Goal: Transaction & Acquisition: Purchase product/service

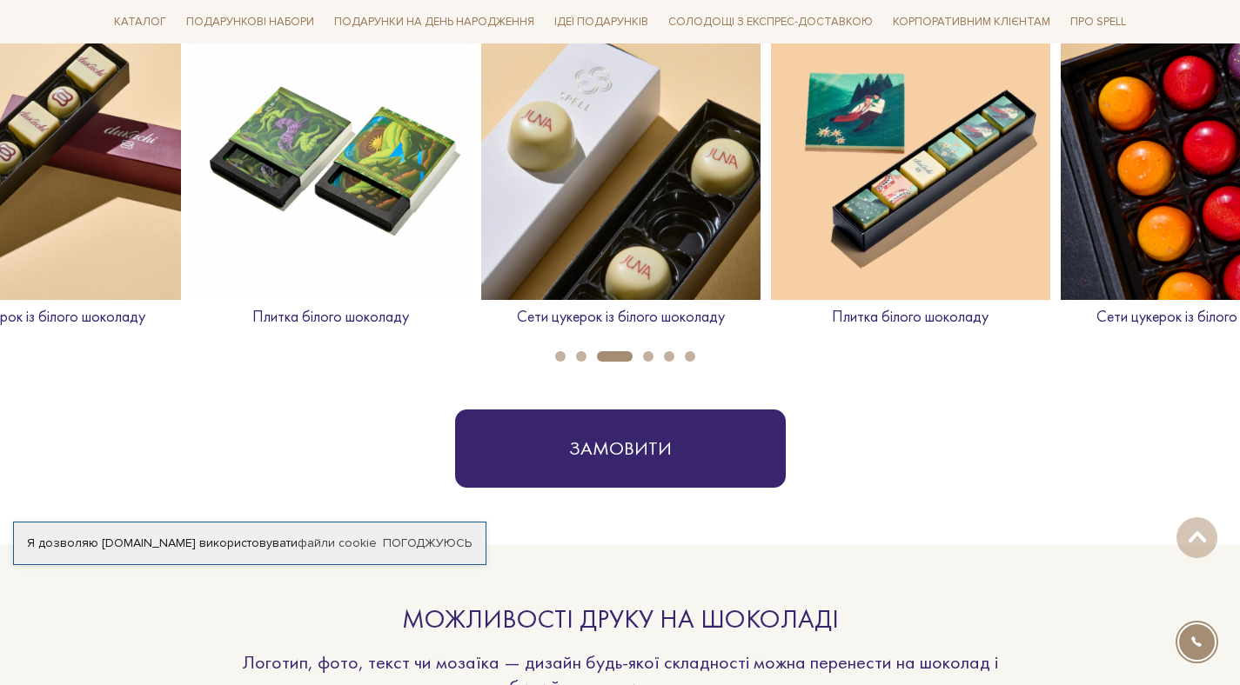
scroll to position [811, 0]
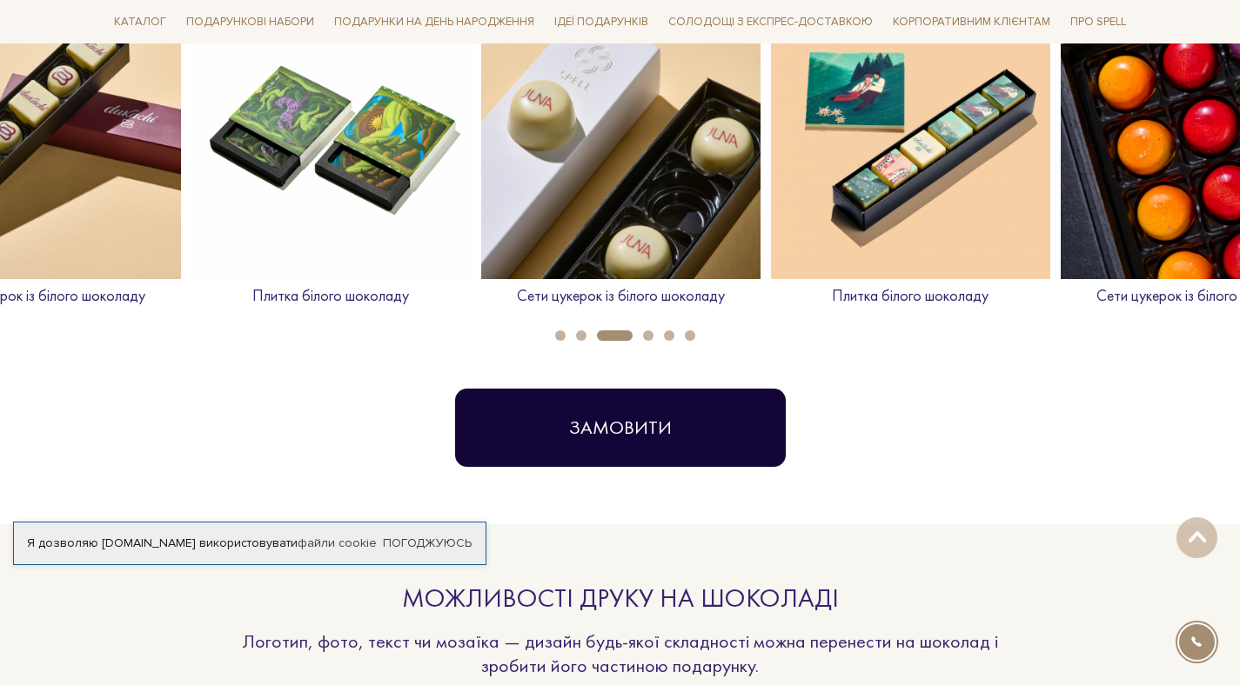
click at [674, 402] on button "Замовити" at bounding box center [620, 428] width 331 height 78
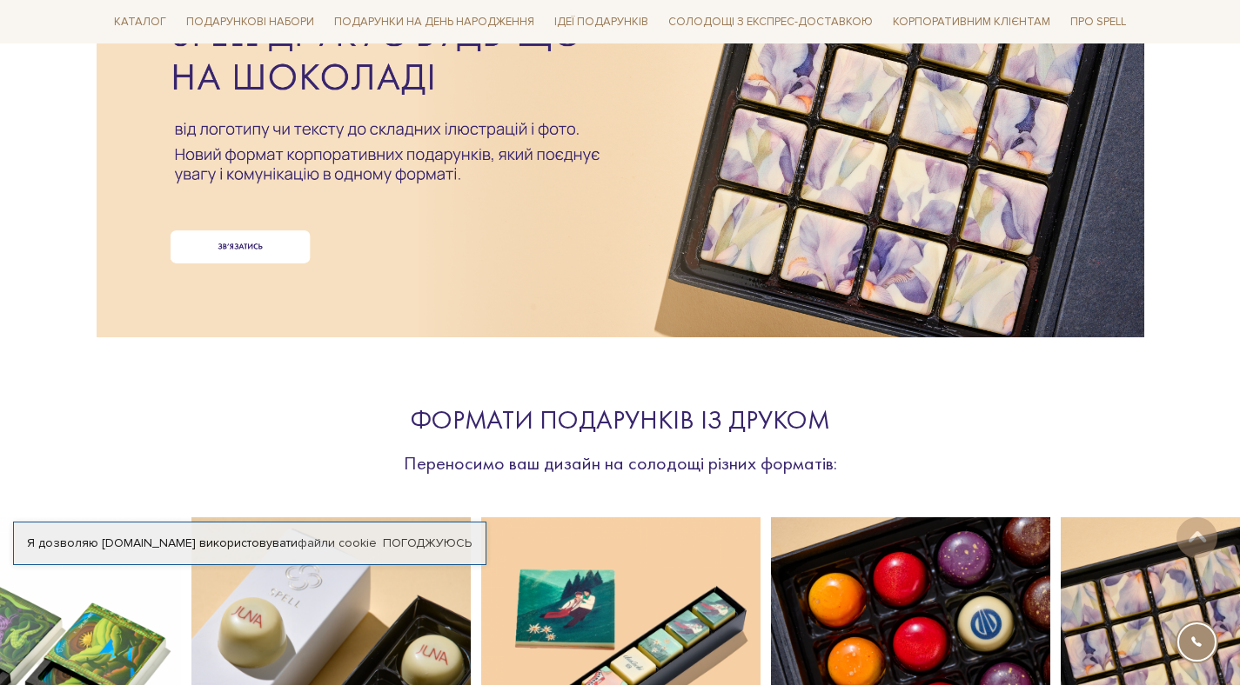
scroll to position [0, 0]
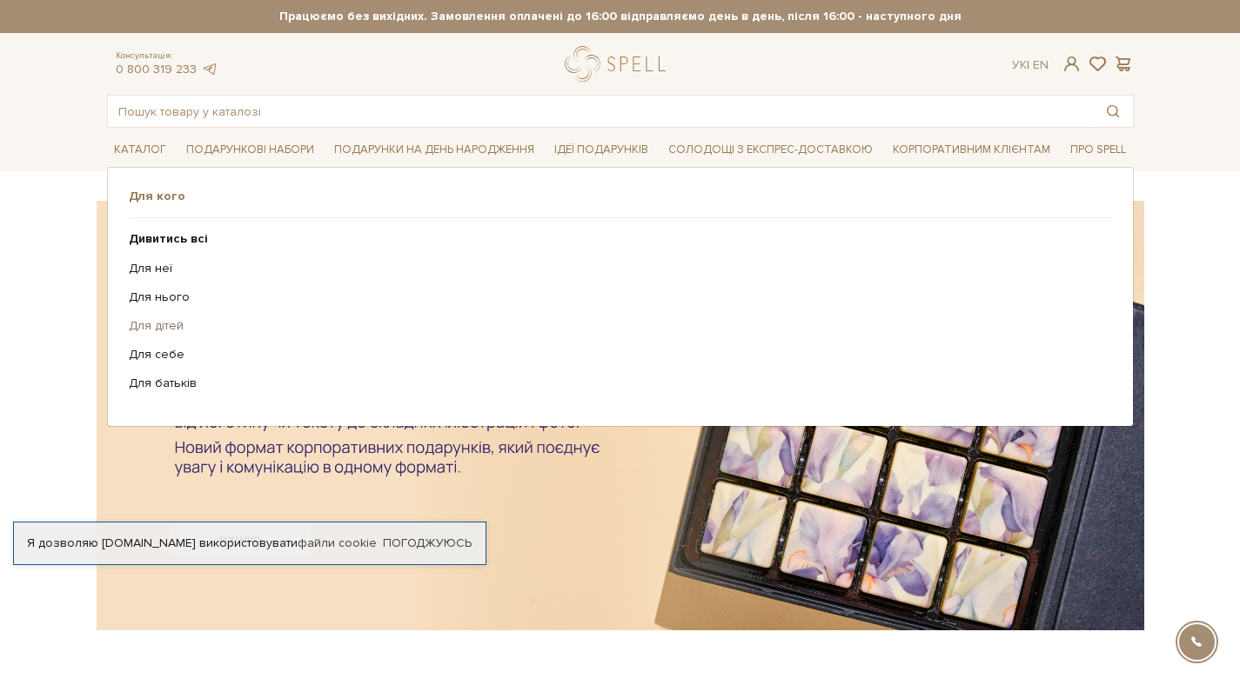
click at [147, 327] on link "Для дітей" at bounding box center [614, 326] width 970 height 16
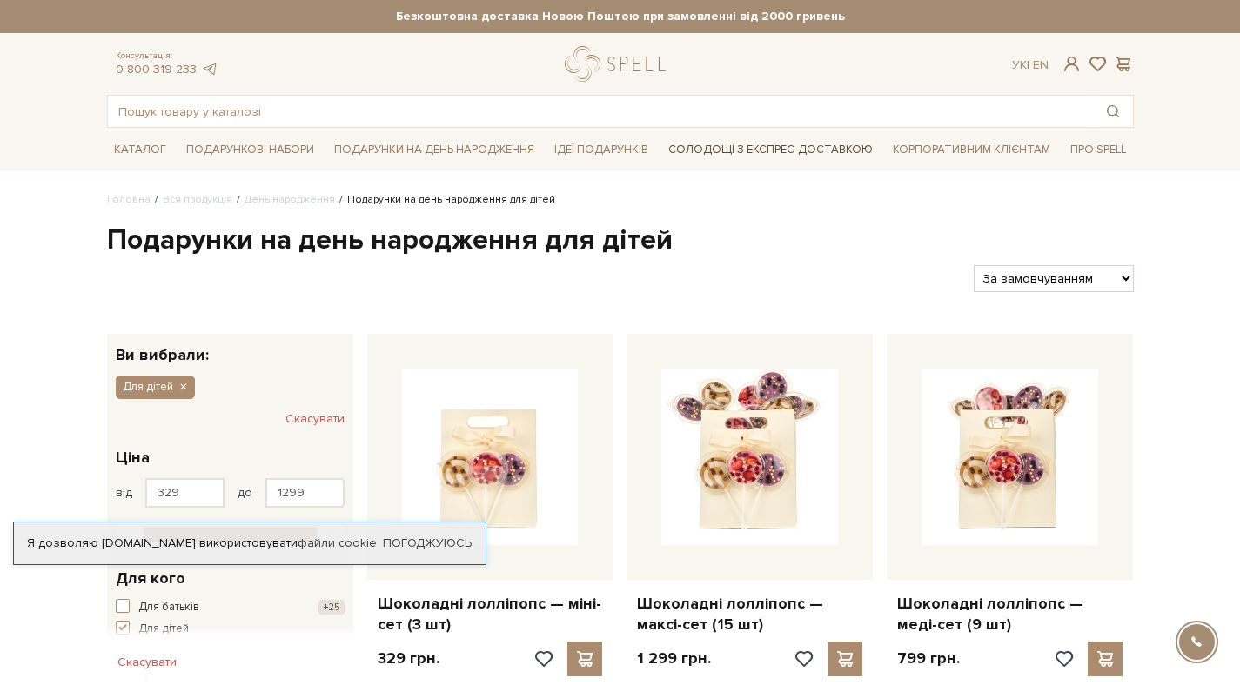
click at [705, 150] on link "Солодощі з експрес-доставкою" at bounding box center [770, 150] width 218 height 30
